Goal: Task Accomplishment & Management: Use online tool/utility

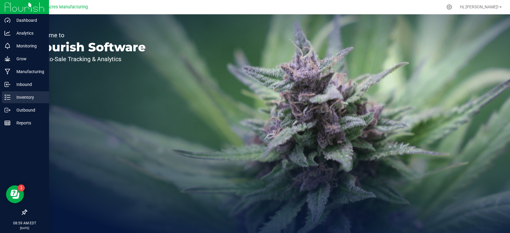
click at [19, 102] on div "Inventory" at bounding box center [25, 97] width 47 height 12
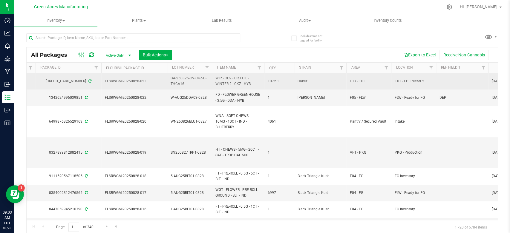
scroll to position [0, 180]
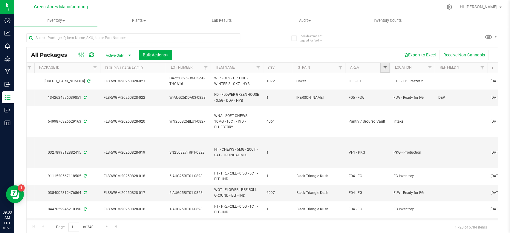
click at [386, 68] on span "Filter" at bounding box center [384, 67] width 5 height 5
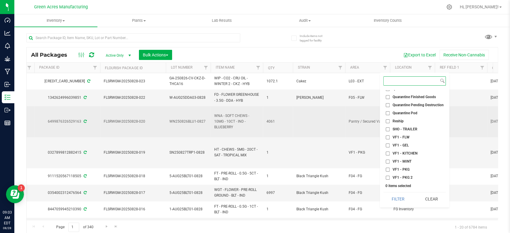
scroll to position [280, 0]
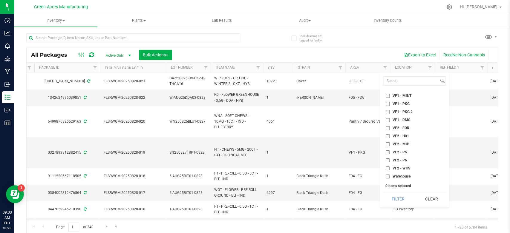
click at [400, 126] on span "VF2 - FOR" at bounding box center [400, 128] width 17 height 4
click at [390, 126] on input "VF2 - FOR" at bounding box center [388, 128] width 4 height 4
checkbox input "true"
click at [386, 150] on li "VF2 - P5" at bounding box center [414, 152] width 62 height 6
click at [386, 152] on input "VF2 - P5" at bounding box center [388, 153] width 4 height 4
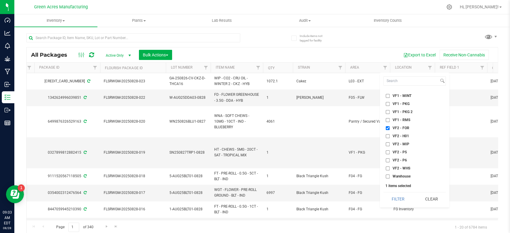
checkbox input "true"
click at [402, 200] on button "Filter" at bounding box center [397, 199] width 29 height 13
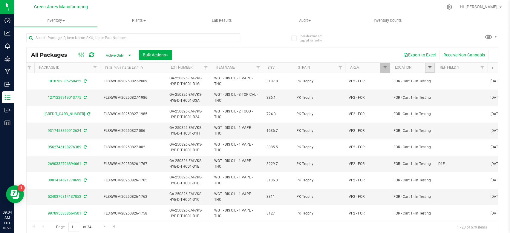
click at [431, 69] on span "Filter" at bounding box center [429, 67] width 5 height 5
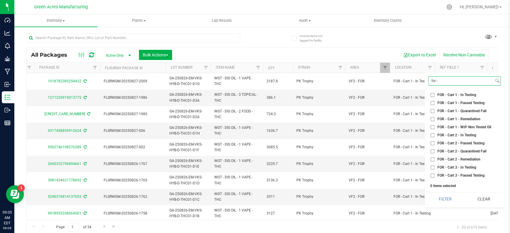
scroll to position [136, 0]
type input "for -"
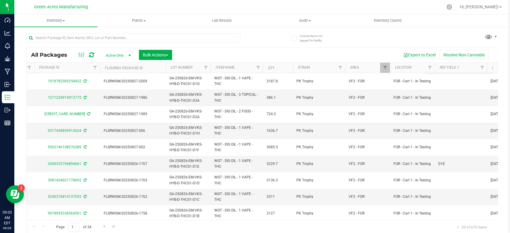
click at [348, 48] on div "All Packages Active Only Active Only Lab Samples Locked All External Internal B…" at bounding box center [262, 54] width 471 height 15
click at [416, 52] on button "Export to Excel" at bounding box center [419, 55] width 40 height 10
